Goal: Transaction & Acquisition: Purchase product/service

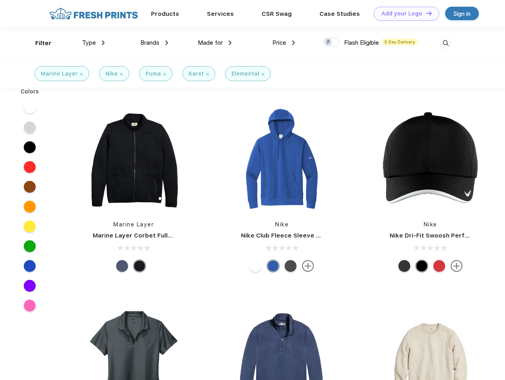
scroll to position [0, 0]
click at [403, 13] on link "Add your Logo Design Tool" at bounding box center [406, 14] width 65 height 14
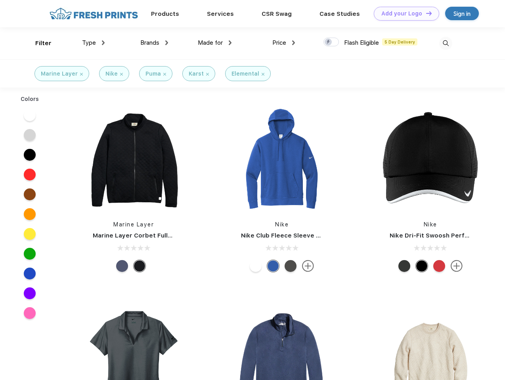
click at [0, 0] on div "Design Tool" at bounding box center [0, 0] width 0 height 0
click at [425, 13] on link "Add your Logo Design Tool" at bounding box center [406, 14] width 65 height 14
click at [38, 43] on div "Filter" at bounding box center [43, 43] width 16 height 9
click at [93, 43] on span "Type" at bounding box center [89, 42] width 14 height 7
click at [154, 43] on span "Brands" at bounding box center [149, 42] width 19 height 7
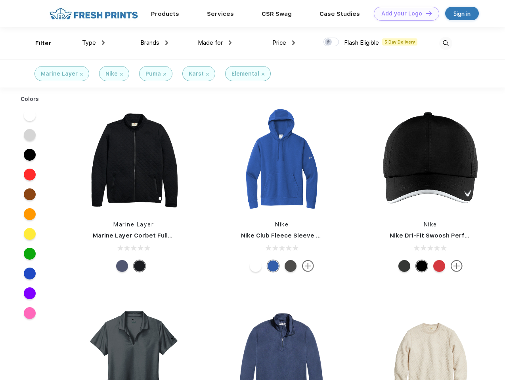
click at [215, 43] on span "Made for" at bounding box center [210, 42] width 25 height 7
click at [284, 43] on span "Price" at bounding box center [279, 42] width 14 height 7
click at [331, 42] on div at bounding box center [330, 42] width 15 height 9
click at [328, 42] on input "checkbox" at bounding box center [325, 39] width 5 height 5
click at [445, 43] on img at bounding box center [445, 43] width 13 height 13
